Goal: Find specific page/section: Find specific page/section

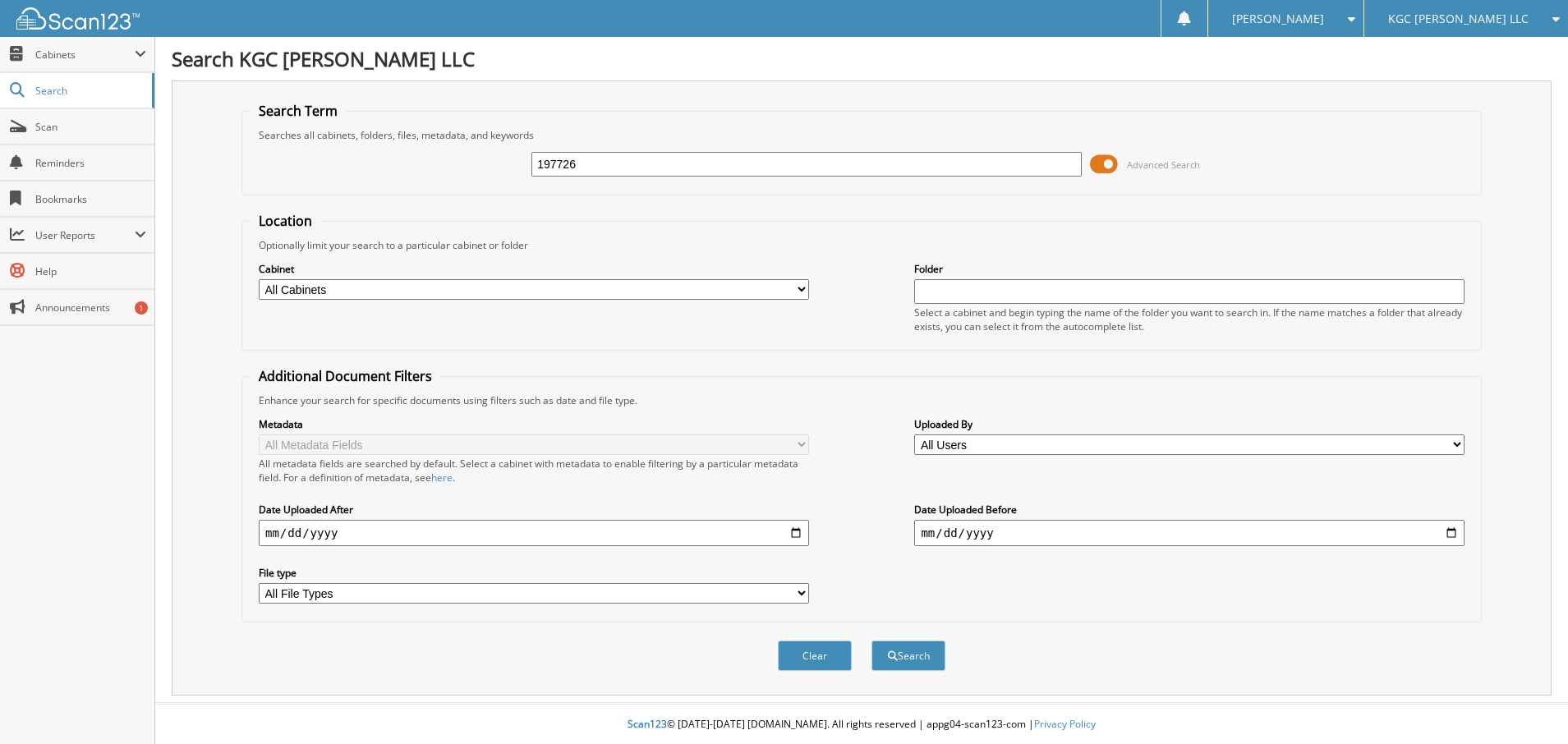
type input "197726"
click at [871, 640] on button "Search" at bounding box center [908, 655] width 74 height 30
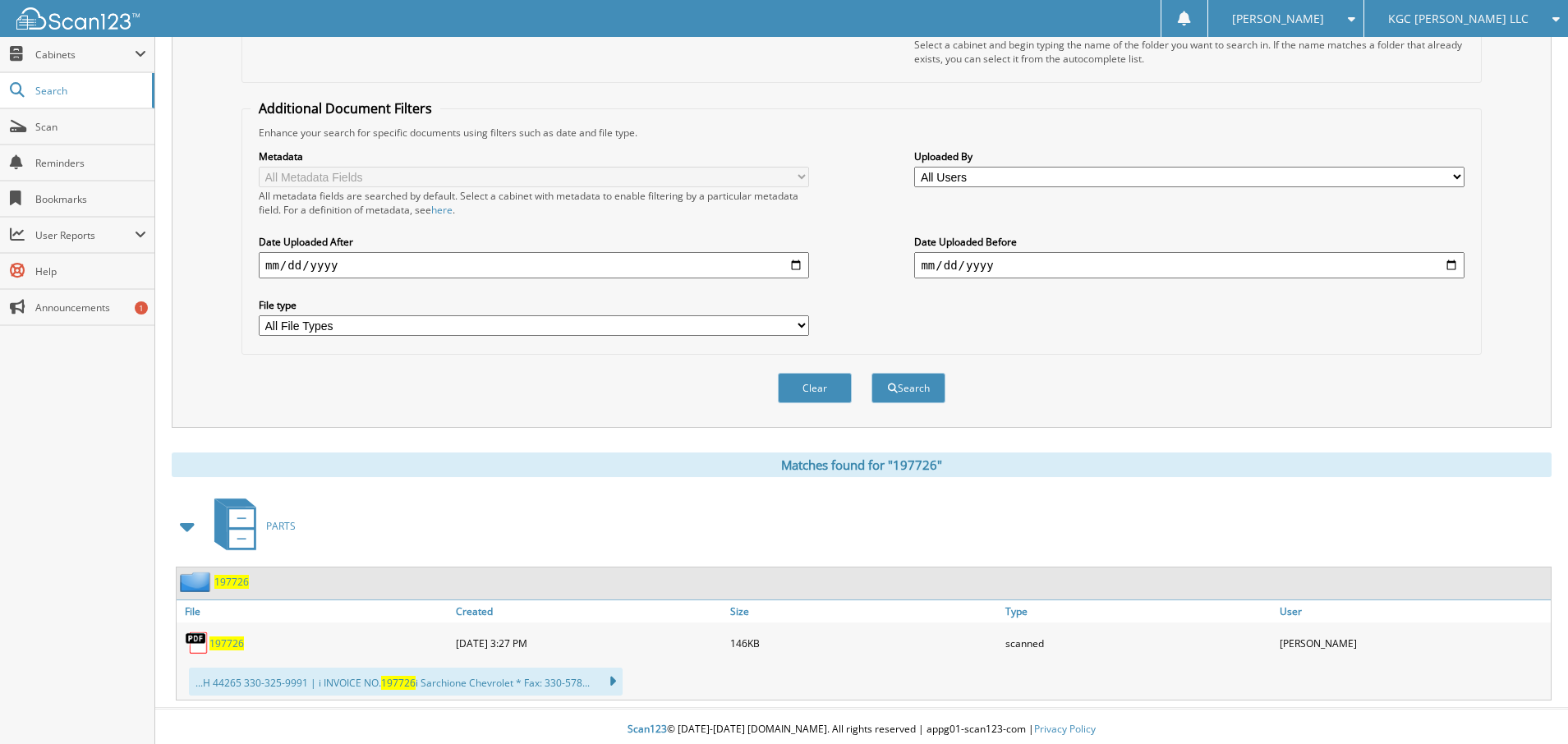
scroll to position [274, 0]
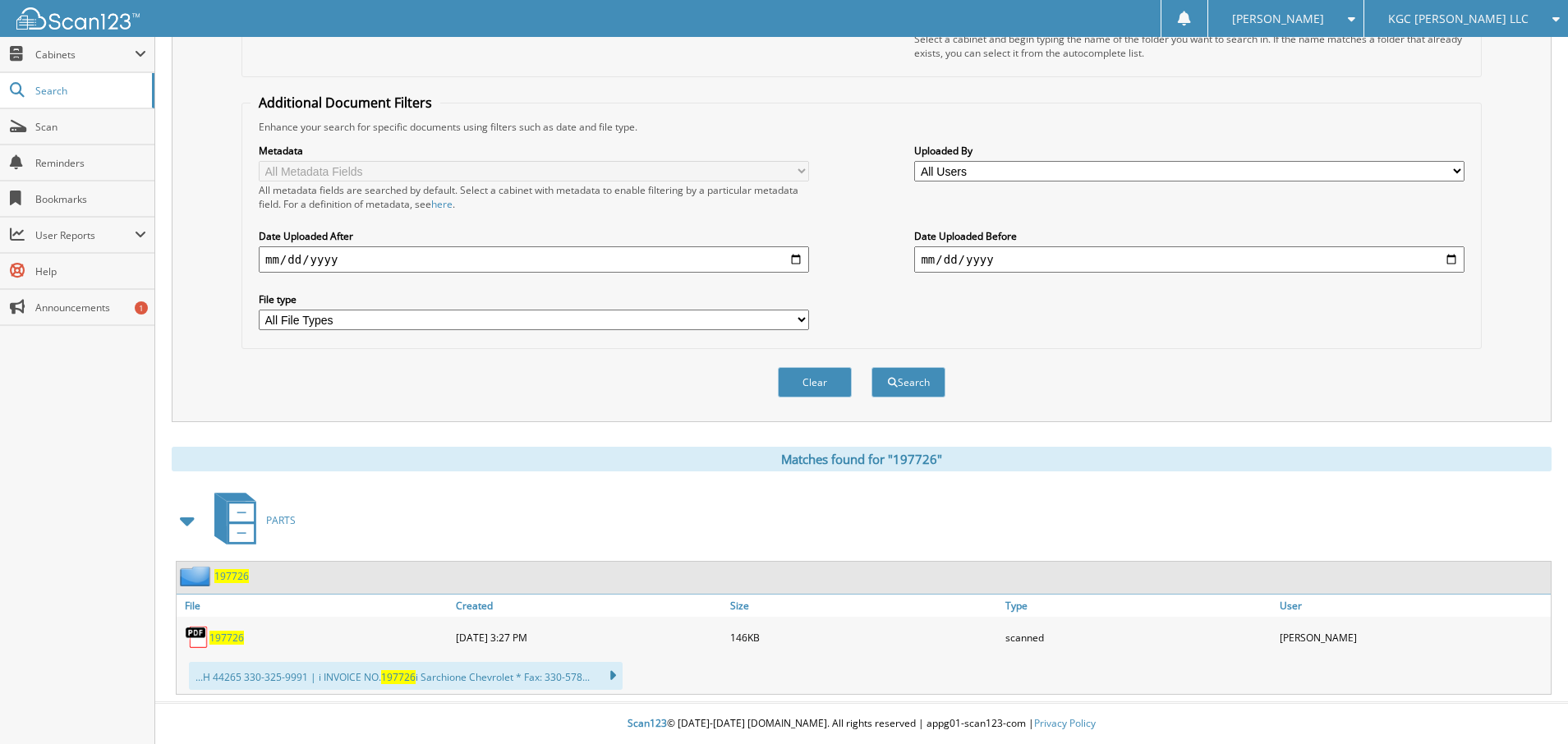
click at [228, 632] on span "197726" at bounding box center [227, 637] width 35 height 14
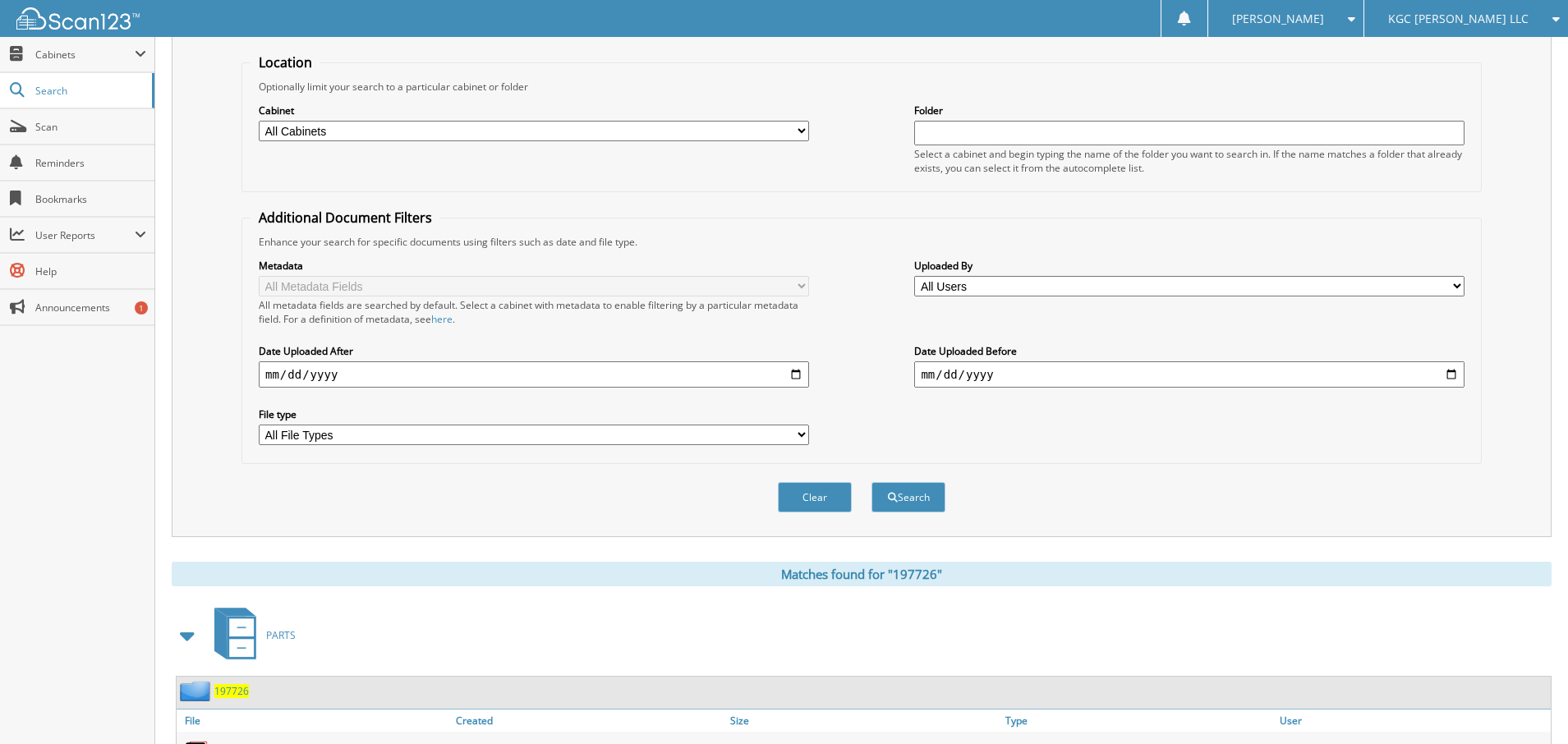
scroll to position [0, 0]
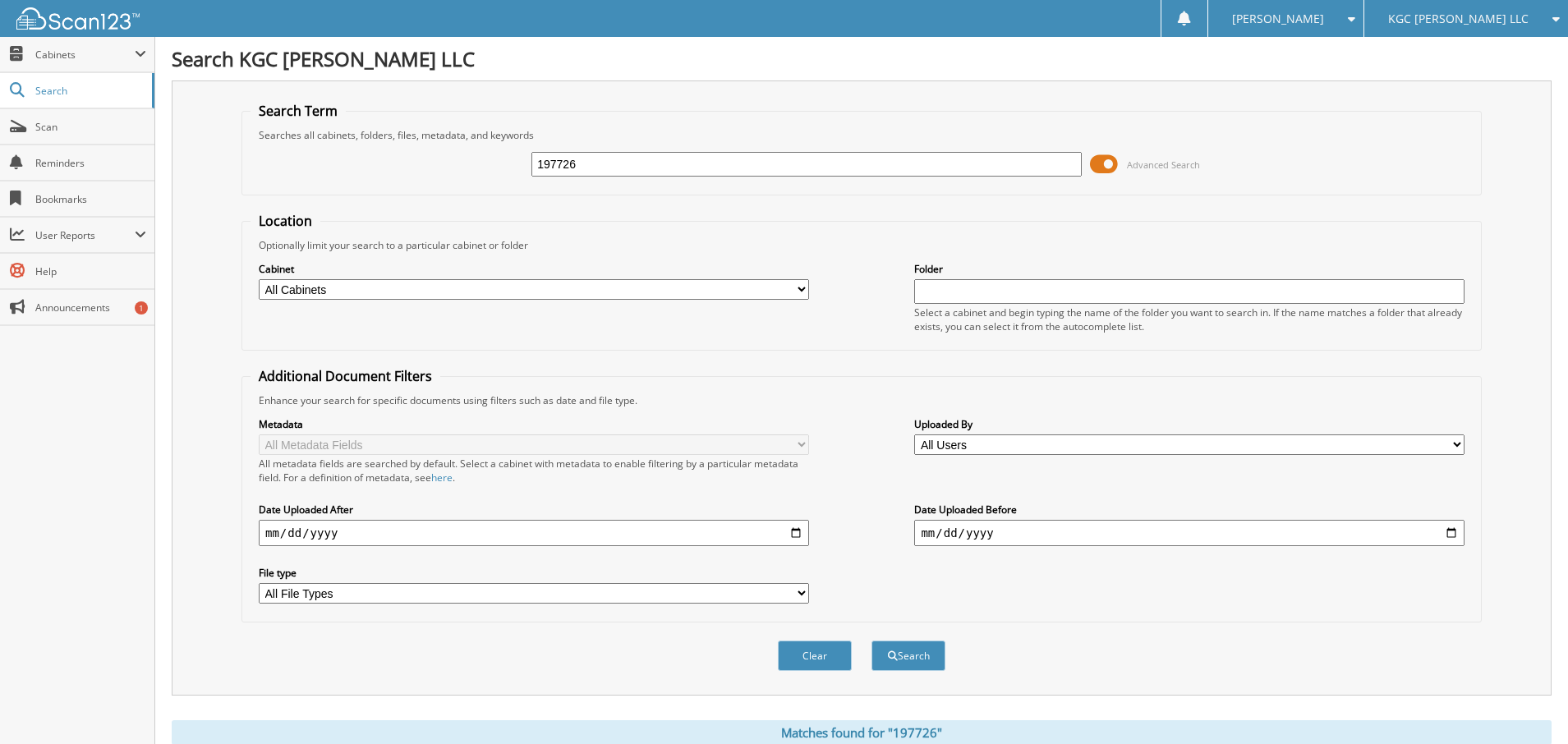
click at [595, 173] on input "197726" at bounding box center [806, 164] width 550 height 25
type input "197774"
click at [871, 640] on button "Search" at bounding box center [908, 655] width 74 height 30
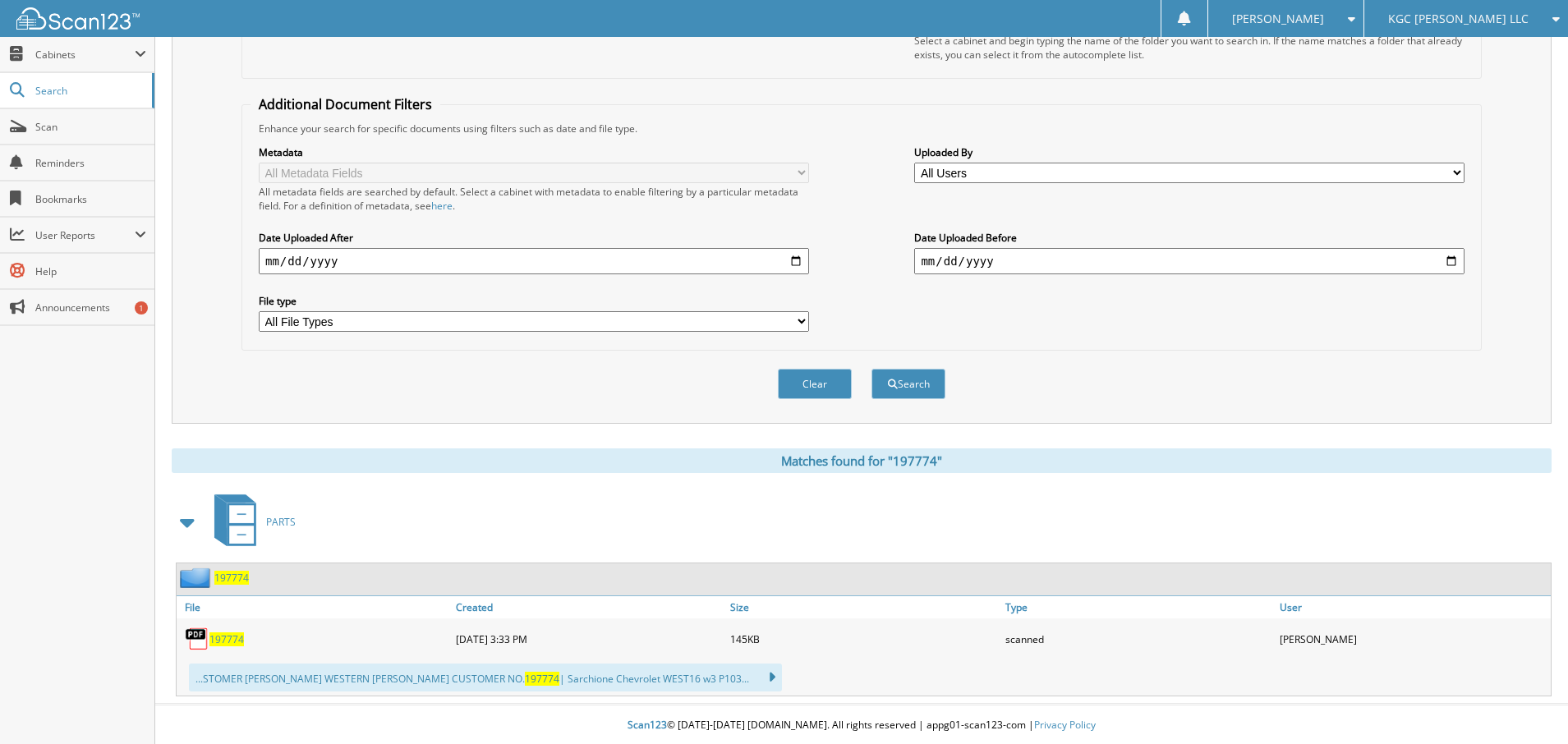
scroll to position [274, 0]
click at [226, 632] on span "197774" at bounding box center [227, 637] width 35 height 14
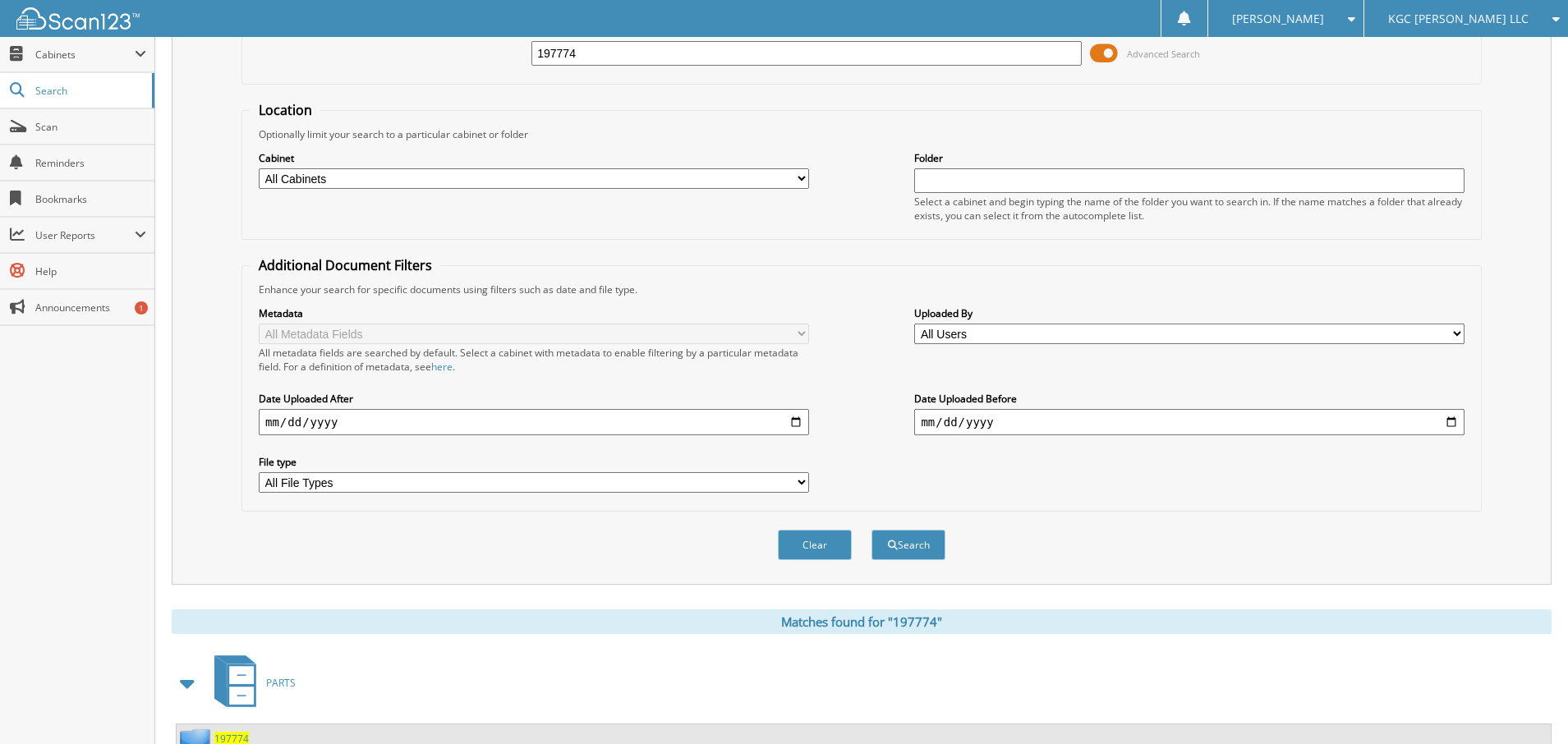
scroll to position [0, 0]
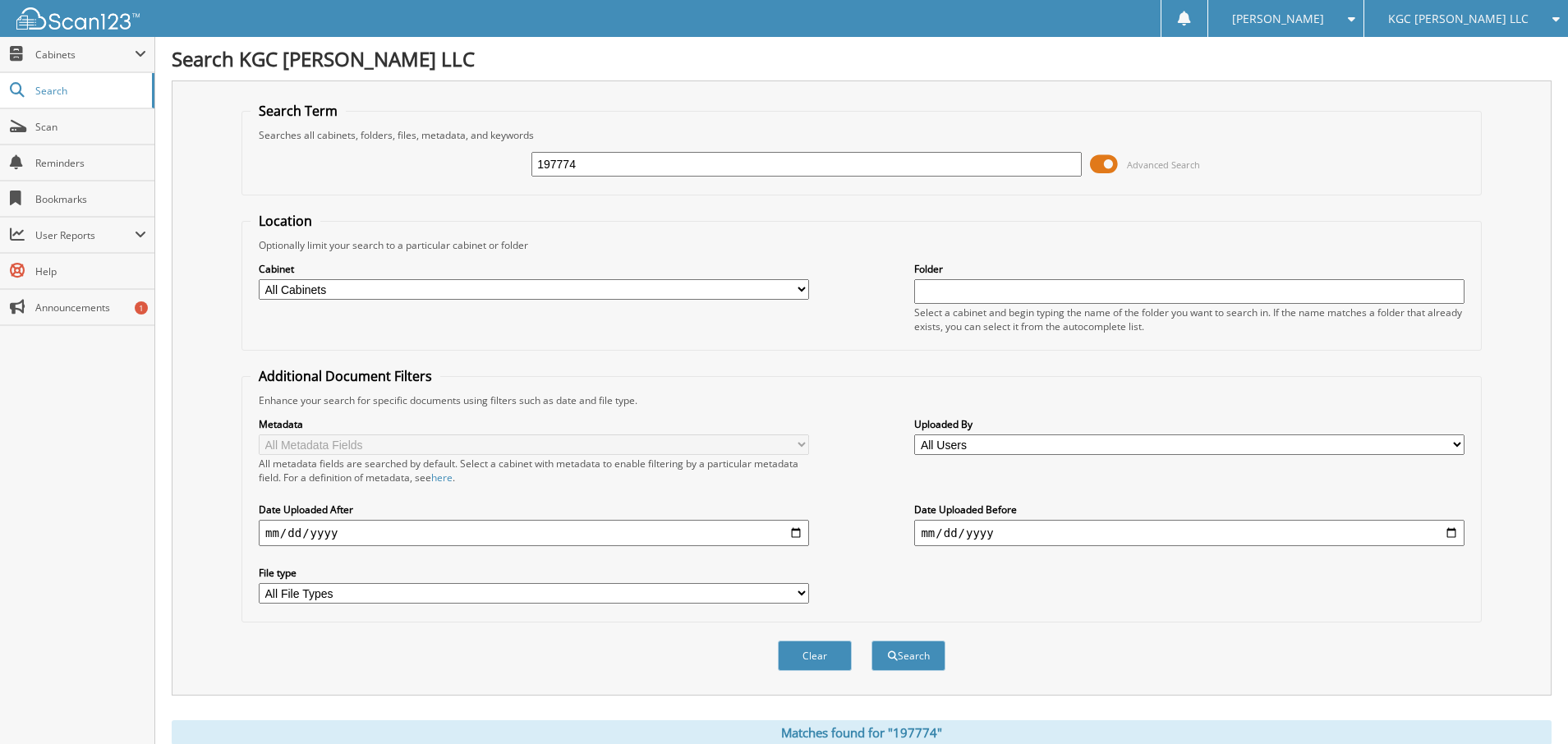
click at [611, 169] on input "197774" at bounding box center [806, 164] width 550 height 25
type input "197789"
click at [871, 640] on button "Search" at bounding box center [908, 655] width 74 height 30
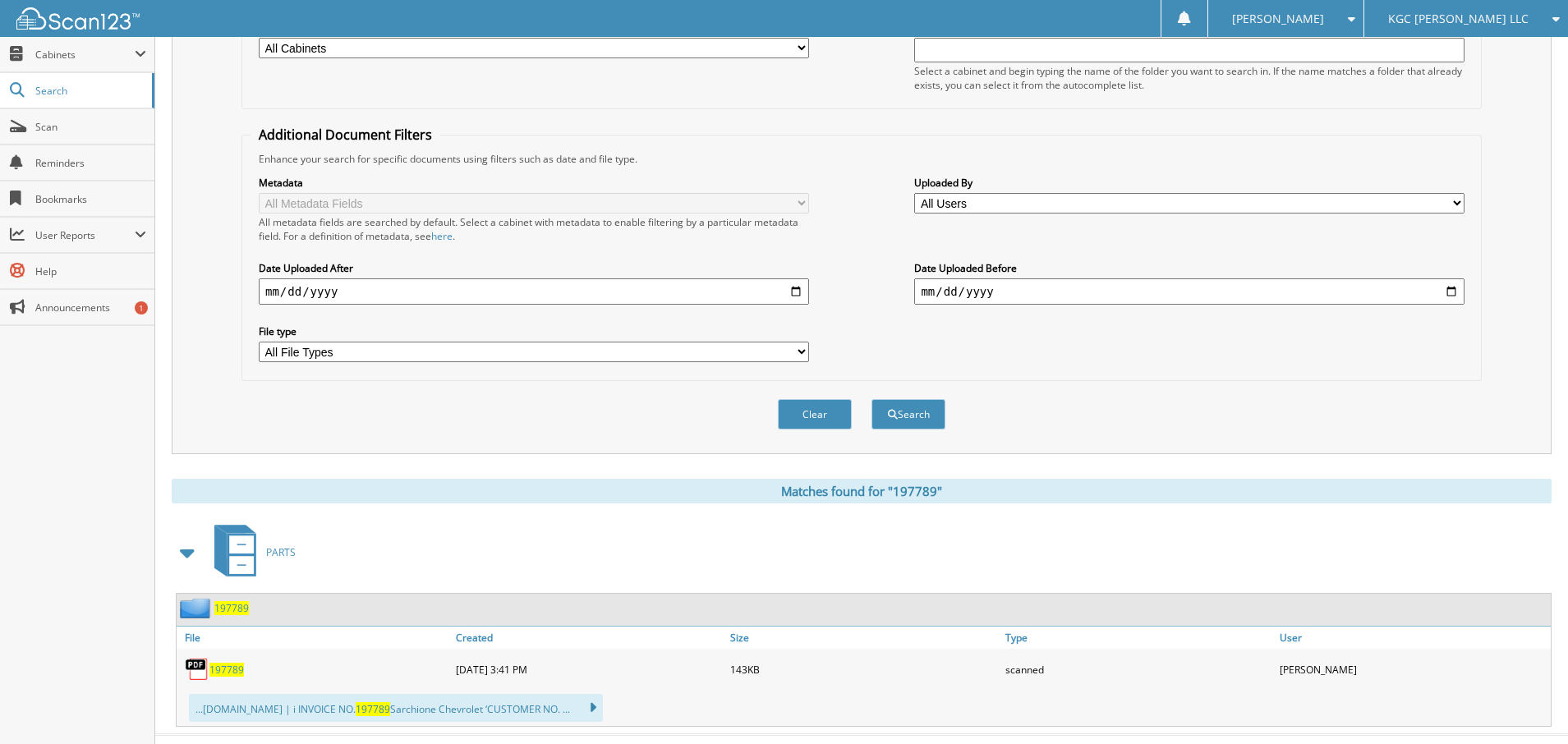
scroll to position [274, 0]
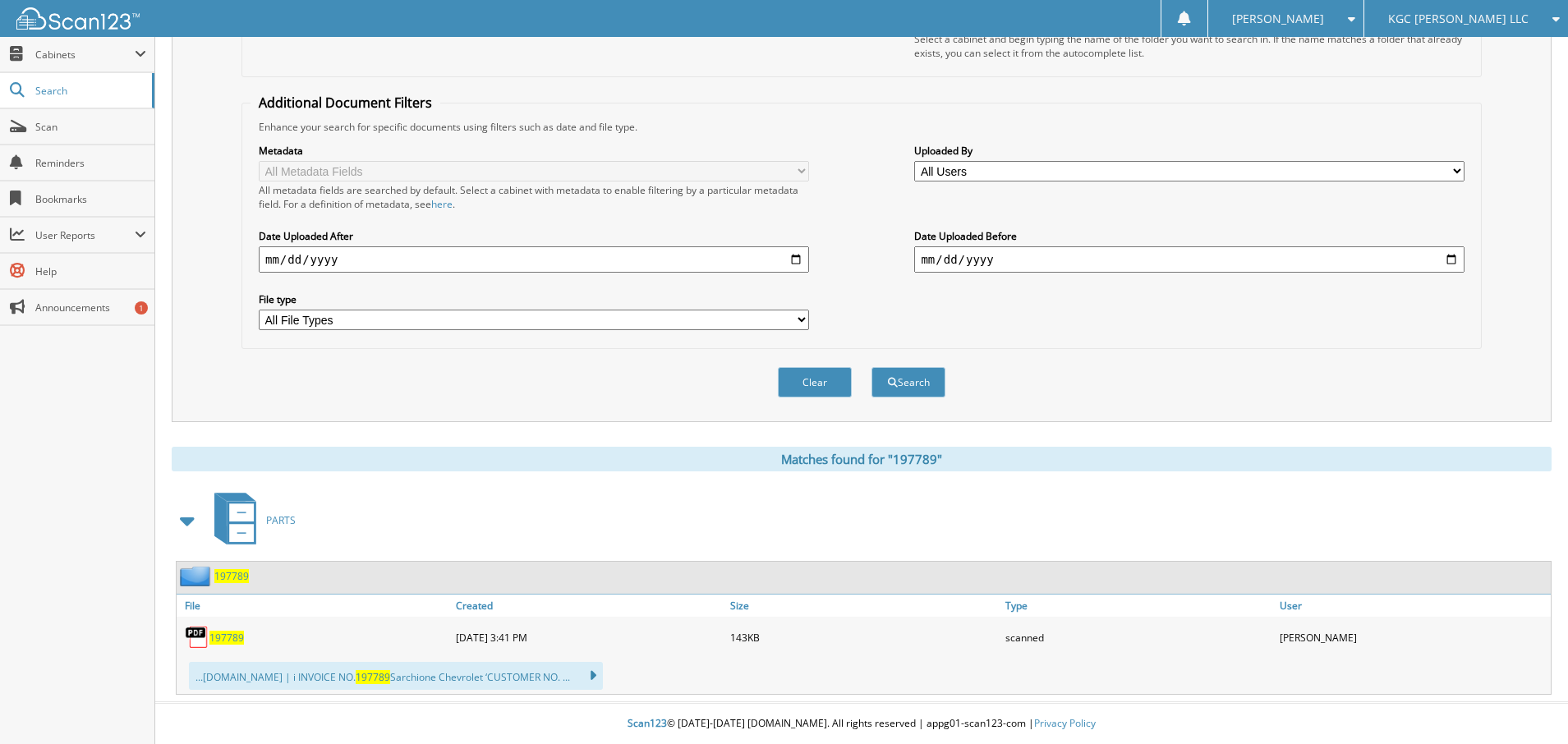
click at [230, 641] on span "197789" at bounding box center [227, 637] width 35 height 14
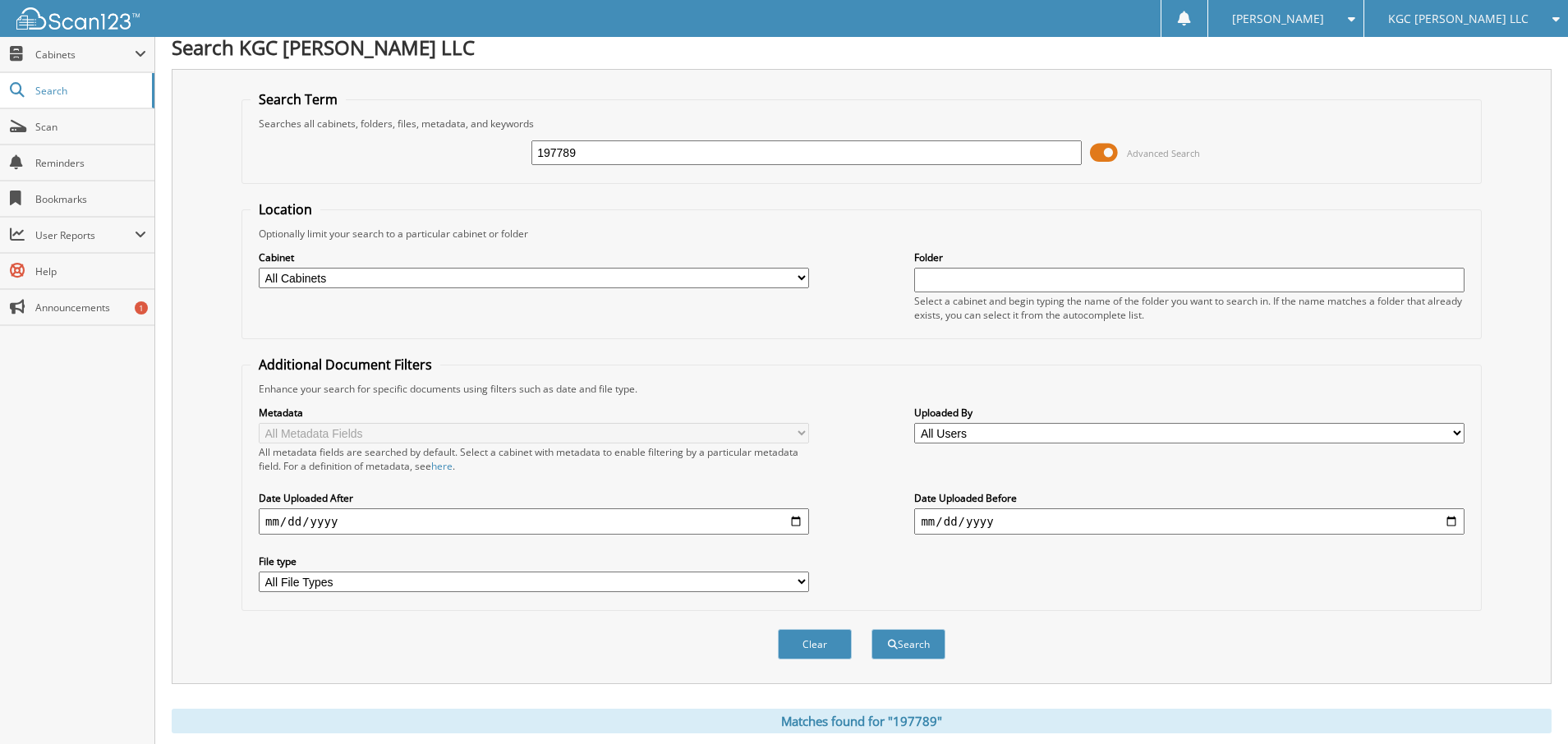
scroll to position [0, 0]
